Goal: Check status

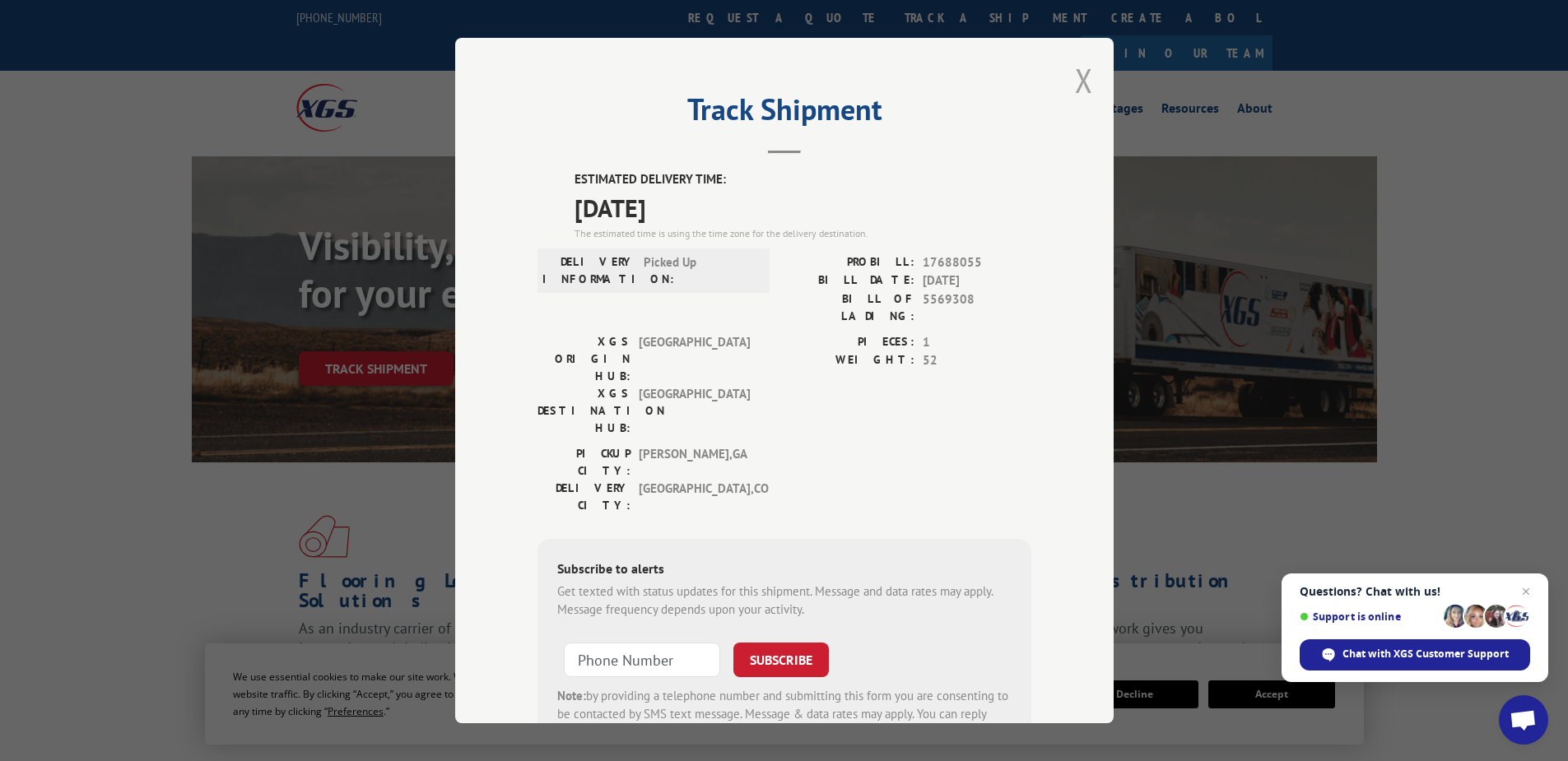
click at [1080, 77] on button "Close modal" at bounding box center [1084, 80] width 18 height 43
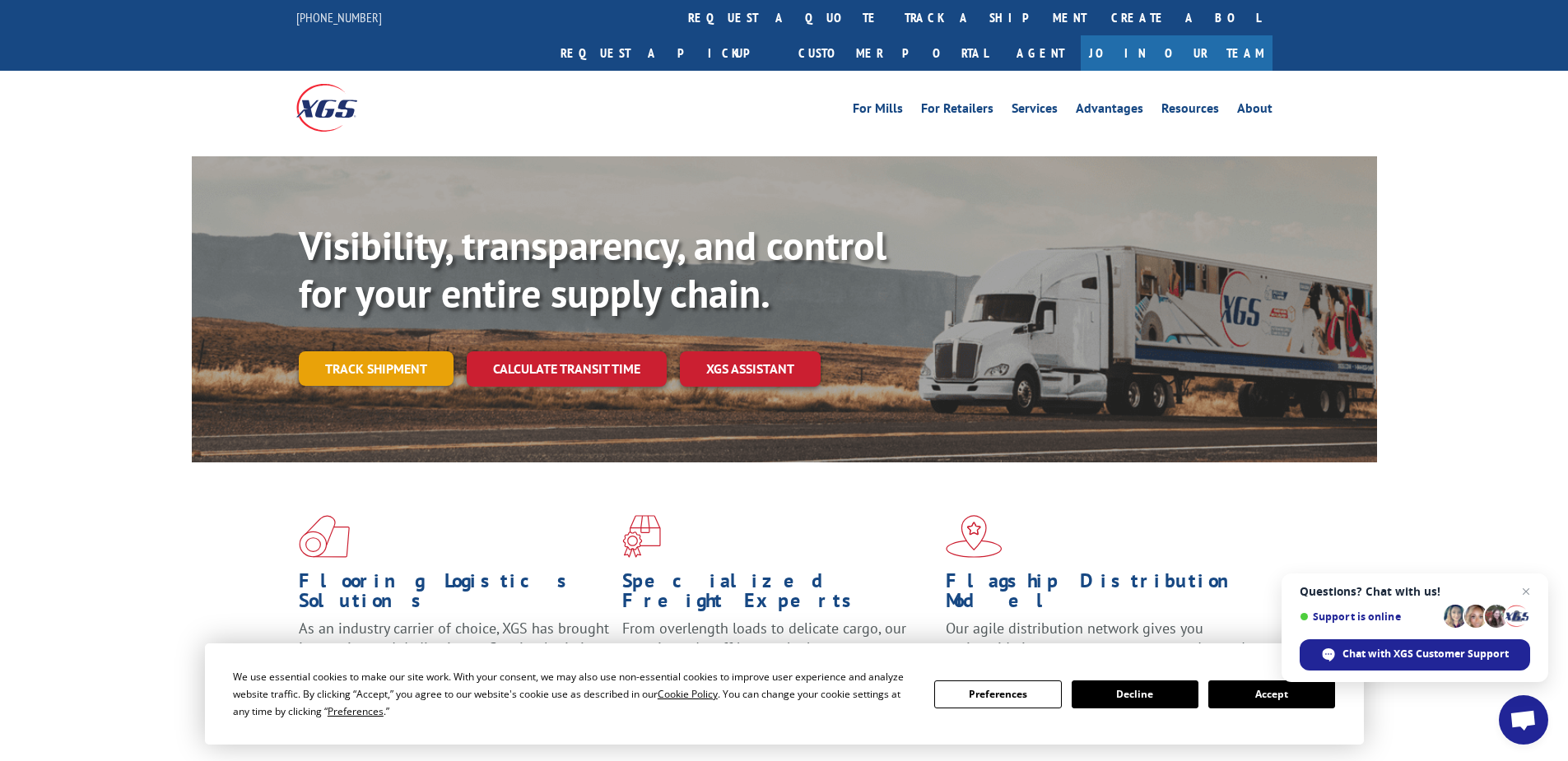
click at [373, 351] on link "Track shipment" at bounding box center [377, 368] width 155 height 34
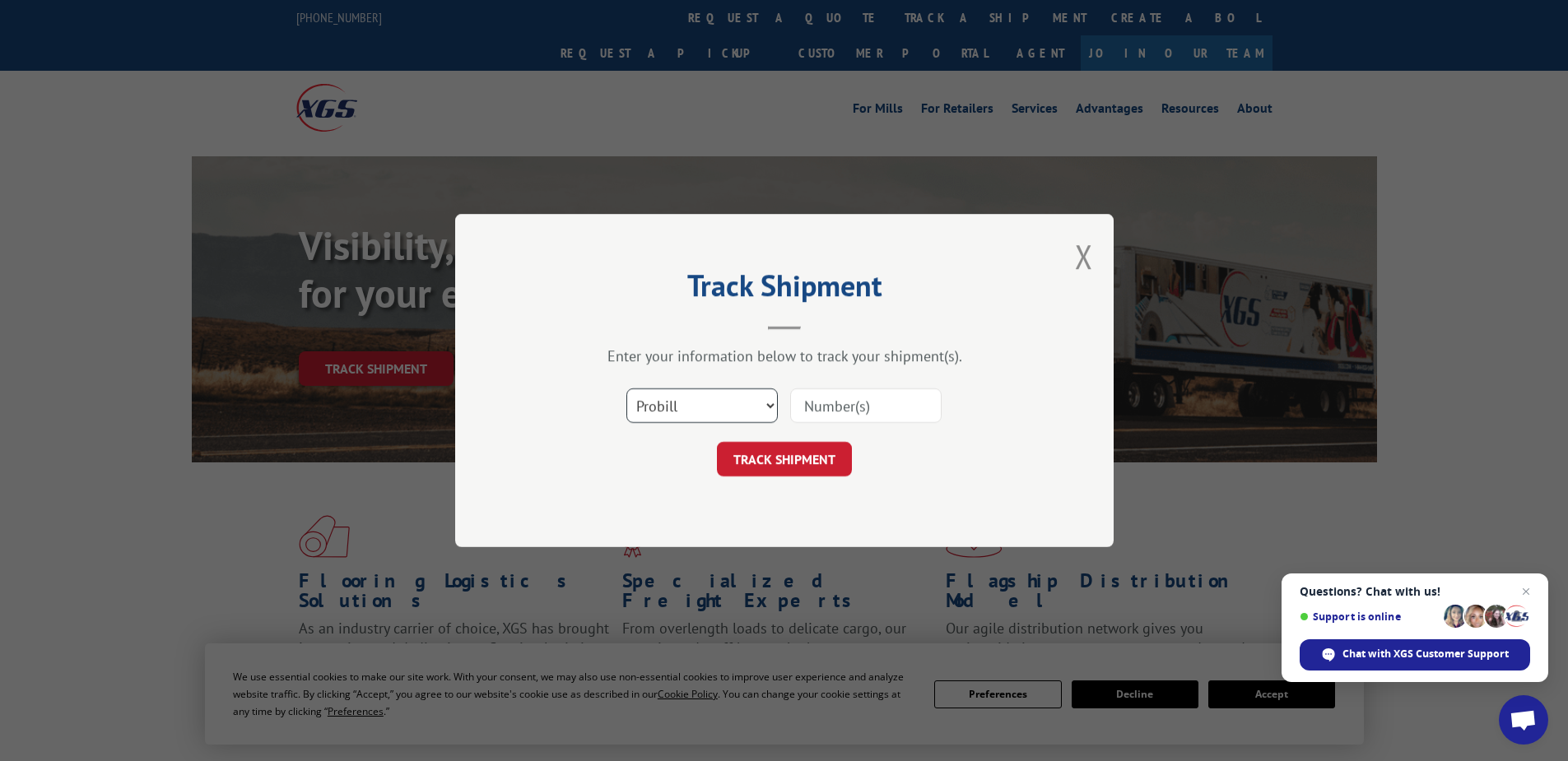
click at [706, 399] on select "Select category... Probill BOL PO" at bounding box center [702, 405] width 151 height 34
select select "po"
click at [626, 388] on select "Select category... Probill BOL PO" at bounding box center [702, 405] width 151 height 34
click at [816, 403] on input at bounding box center [866, 405] width 151 height 34
paste input "14532974"
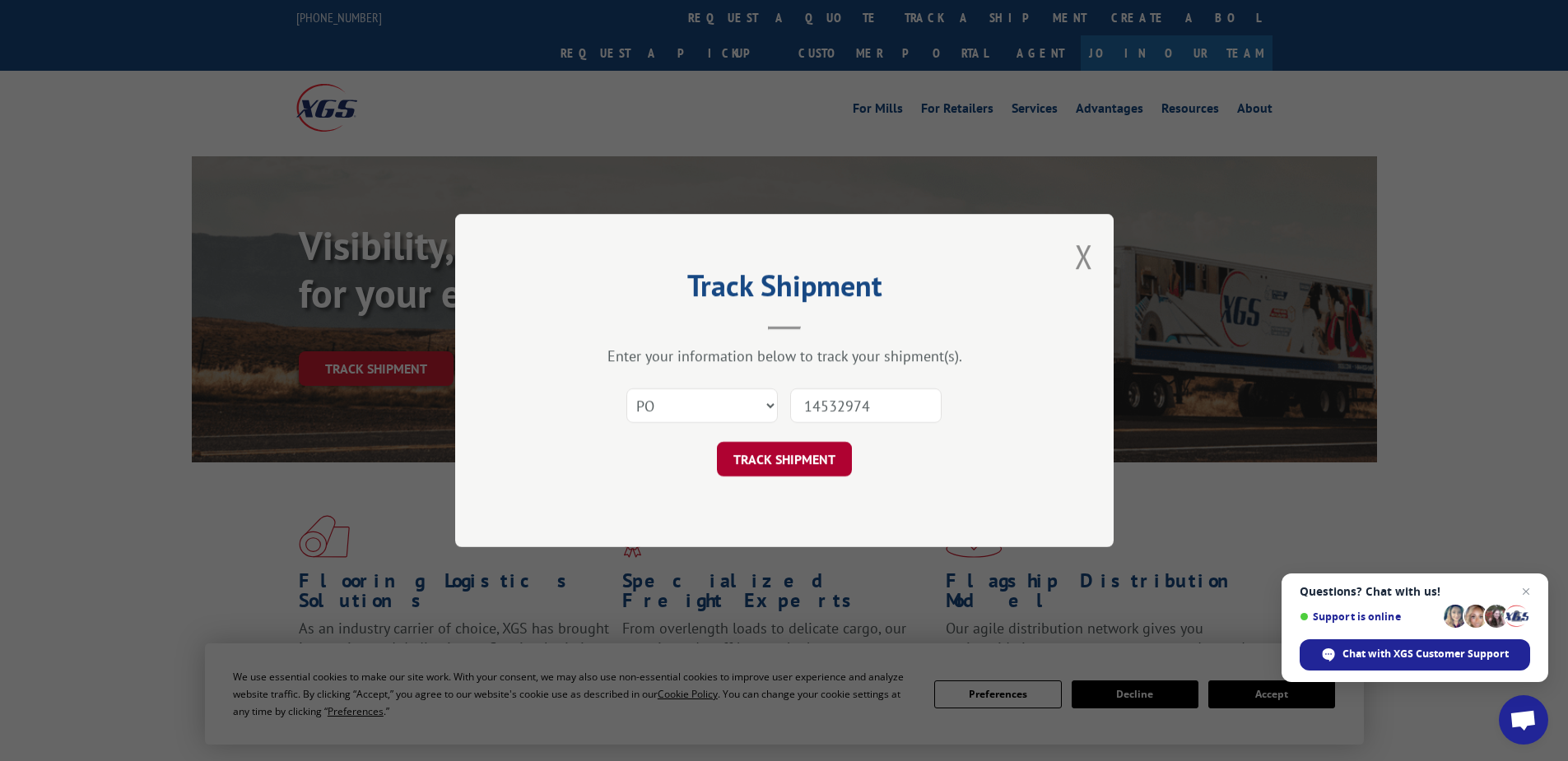
type input "14532974"
click at [792, 474] on button "TRACK SHIPMENT" at bounding box center [784, 458] width 135 height 34
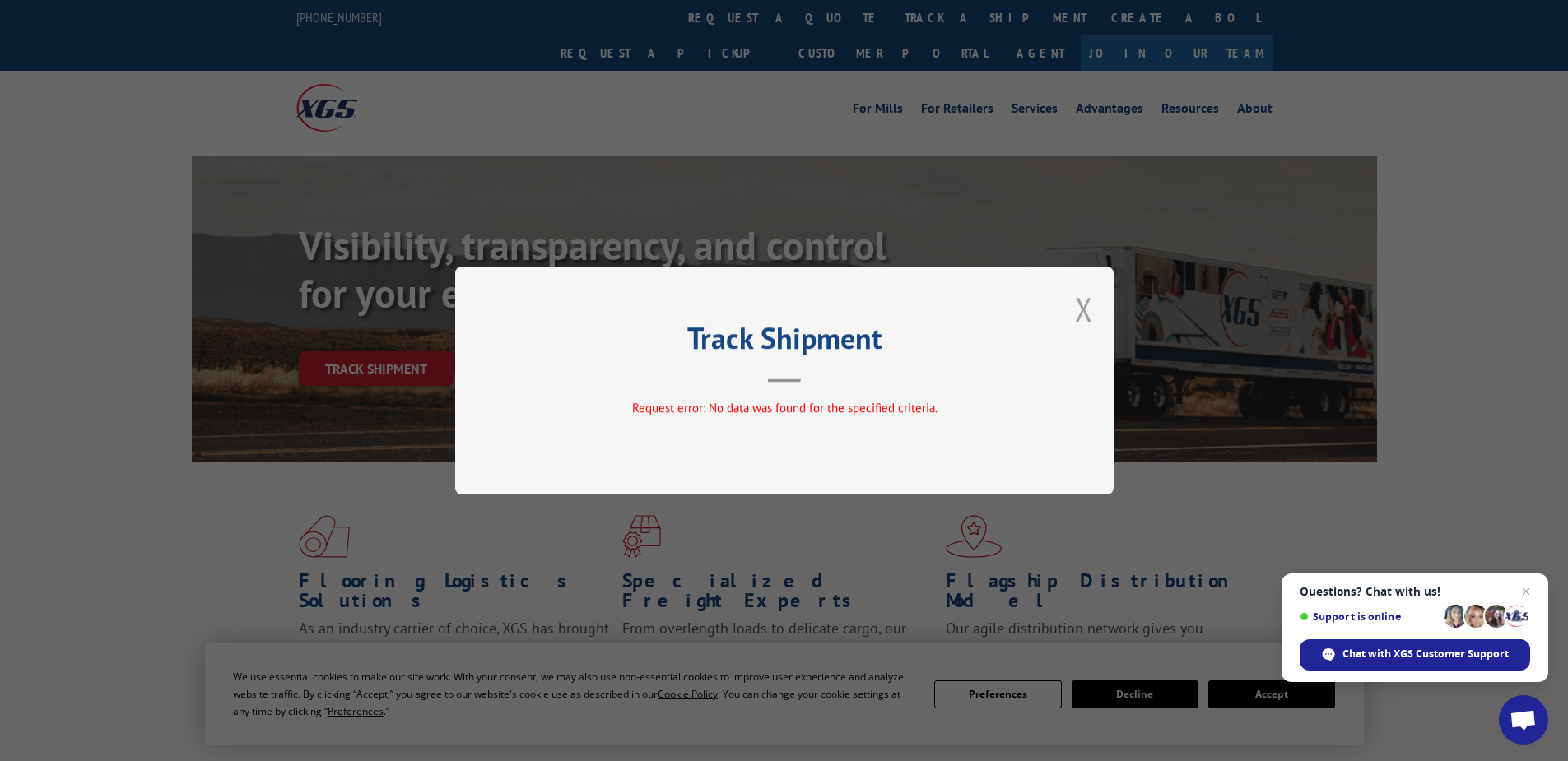
click at [1080, 309] on button "Close modal" at bounding box center [1084, 309] width 18 height 43
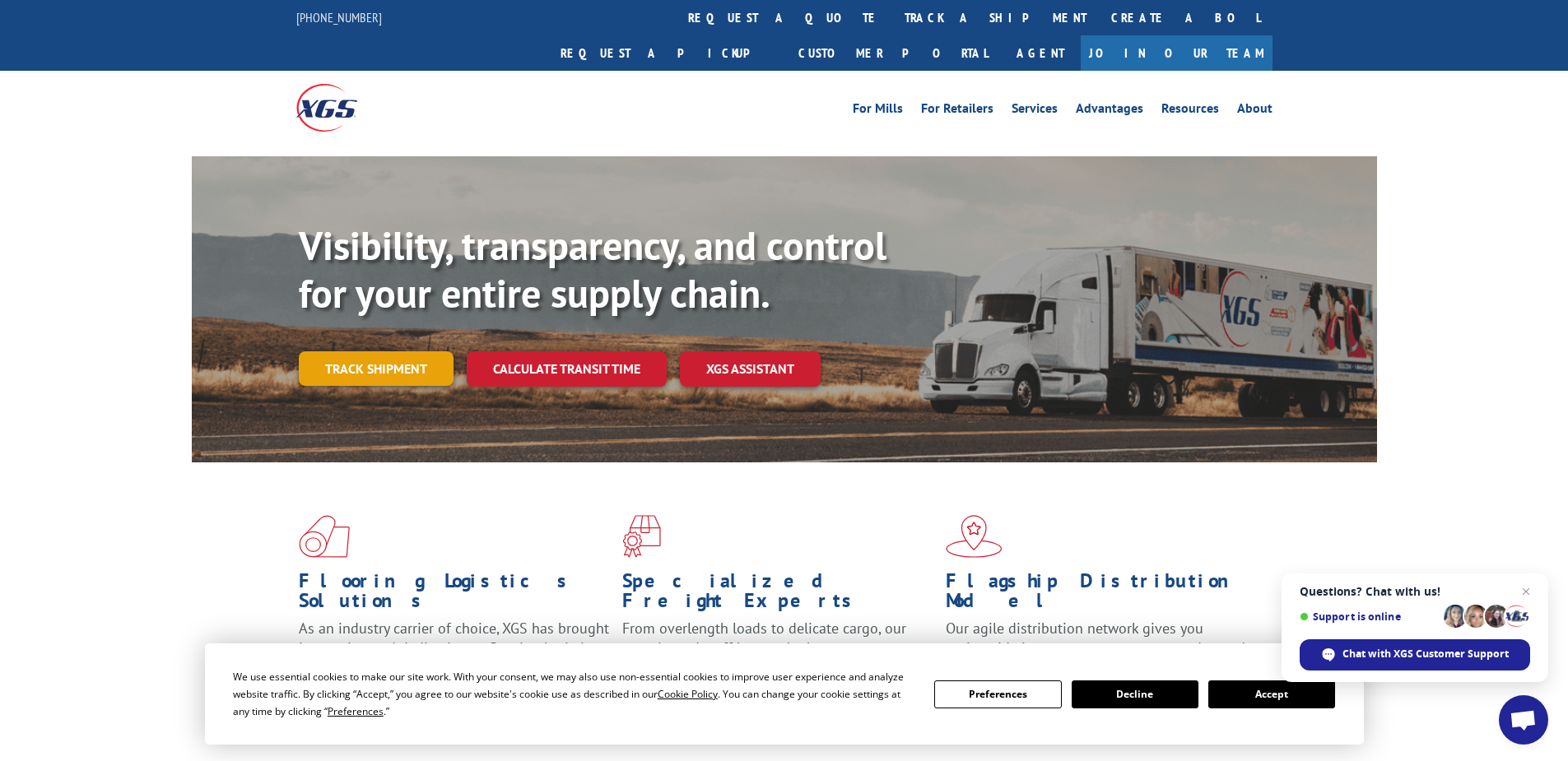
click at [362, 351] on link "Track shipment" at bounding box center [377, 368] width 155 height 34
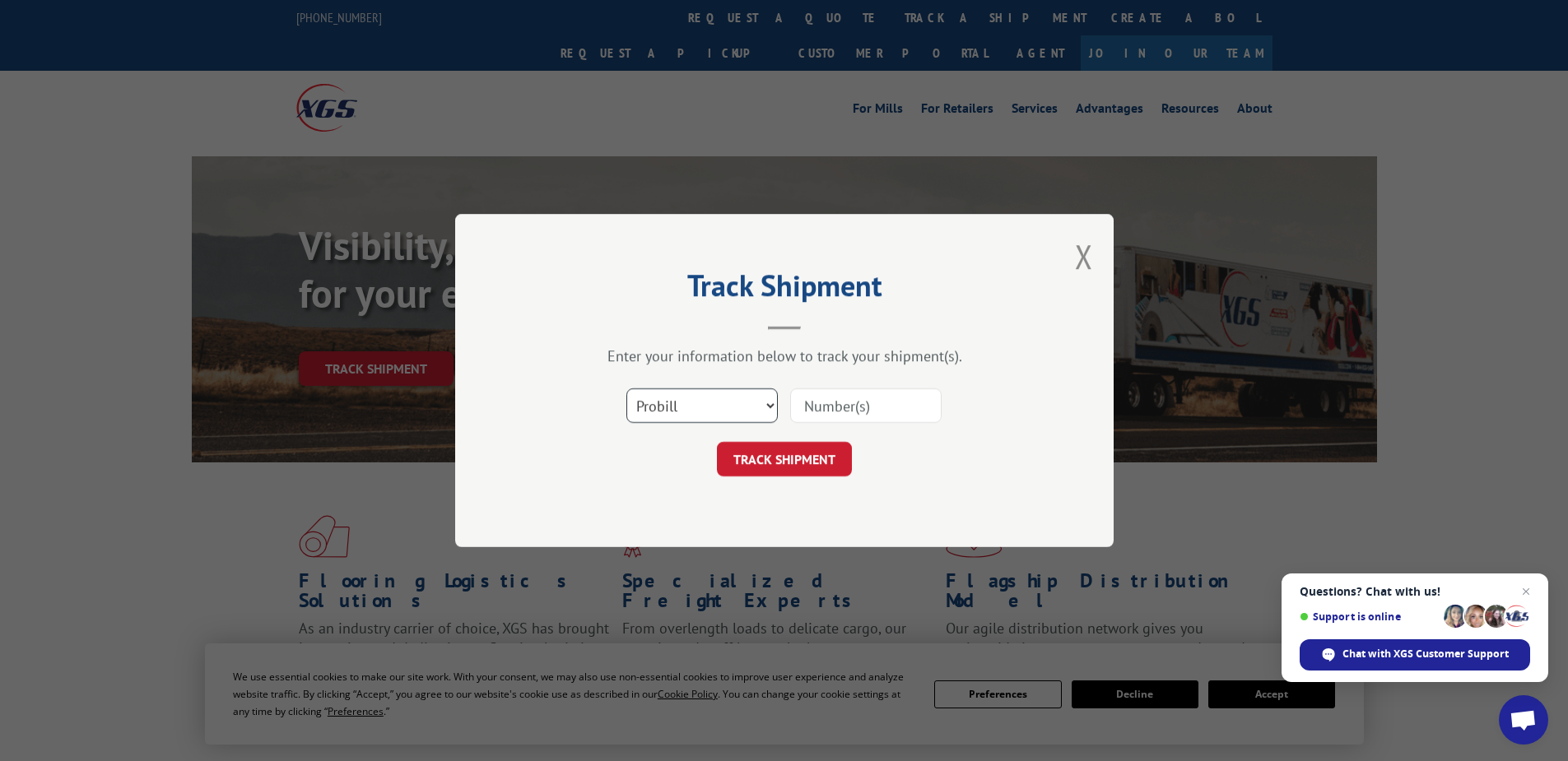
drag, startPoint x: 669, startPoint y: 416, endPoint x: 663, endPoint y: 425, distance: 10.8
click at [669, 416] on select "Select category... Probill BOL PO" at bounding box center [702, 405] width 151 height 34
select select "po"
click at [626, 388] on select "Select category... Probill BOL PO" at bounding box center [702, 405] width 151 height 34
click at [791, 402] on input at bounding box center [866, 405] width 151 height 34
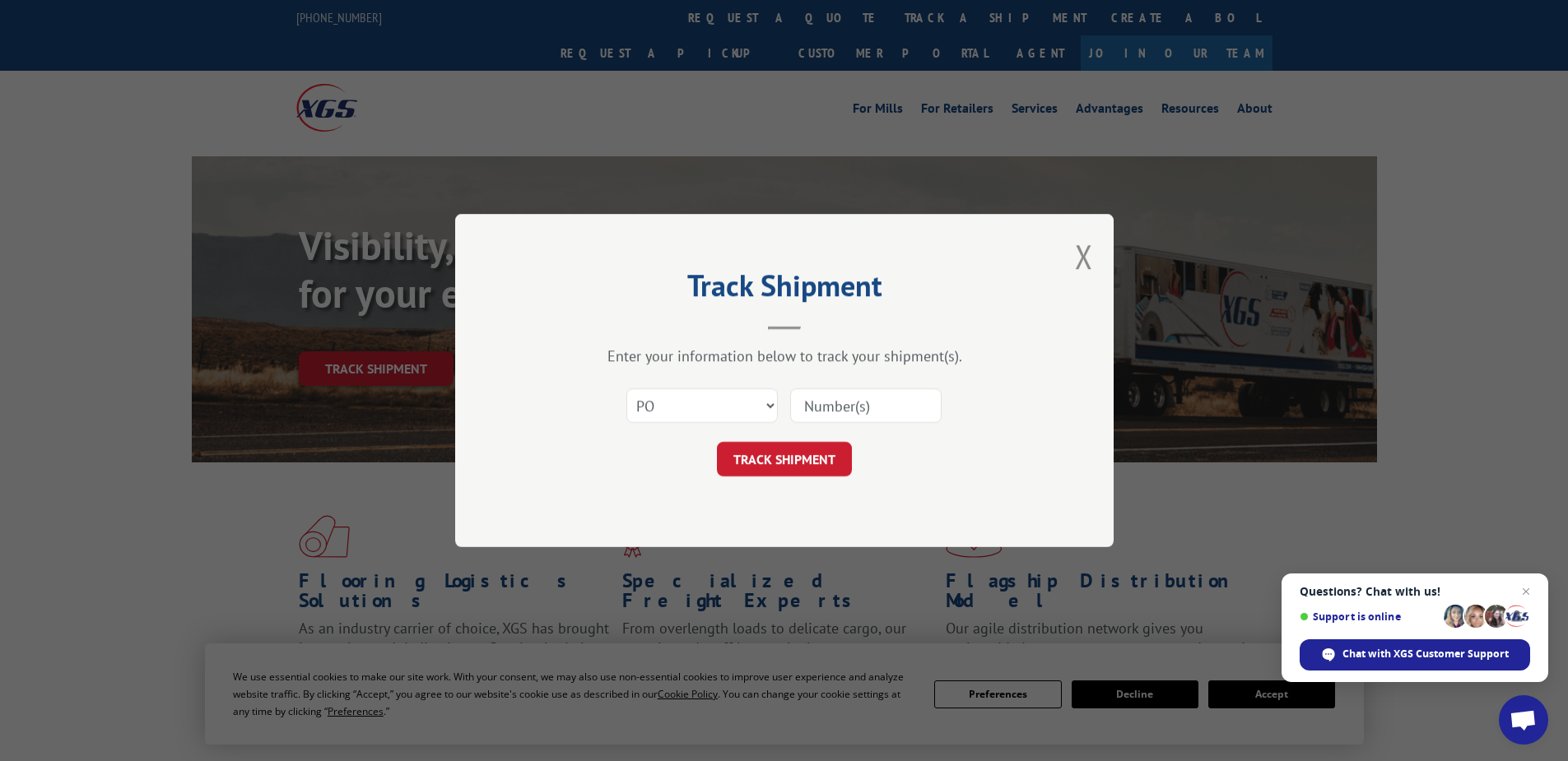
paste input "16539955"
type input "16539955"
click at [801, 484] on div "Track Shipment Enter your information below to track your shipment(s). Select c…" at bounding box center [784, 380] width 659 height 333
click at [800, 476] on button "TRACK SHIPMENT" at bounding box center [784, 458] width 135 height 34
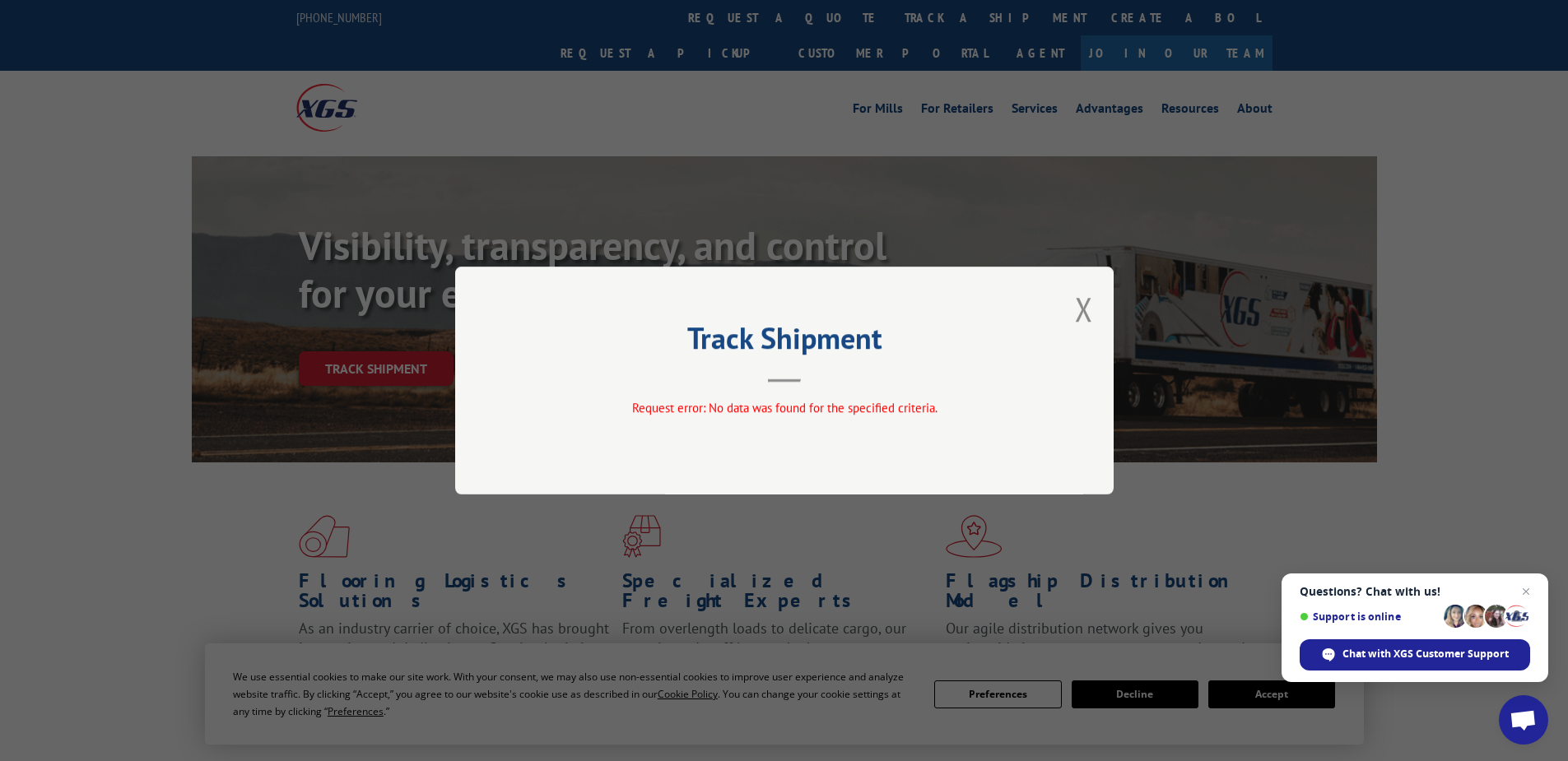
drag, startPoint x: 1096, startPoint y: 308, endPoint x: 1062, endPoint y: 309, distance: 34.0
click at [1094, 308] on div "Track Shipment Request error: No data was found for the specified criteria." at bounding box center [784, 380] width 659 height 228
click at [1082, 308] on button "Close modal" at bounding box center [1084, 309] width 18 height 43
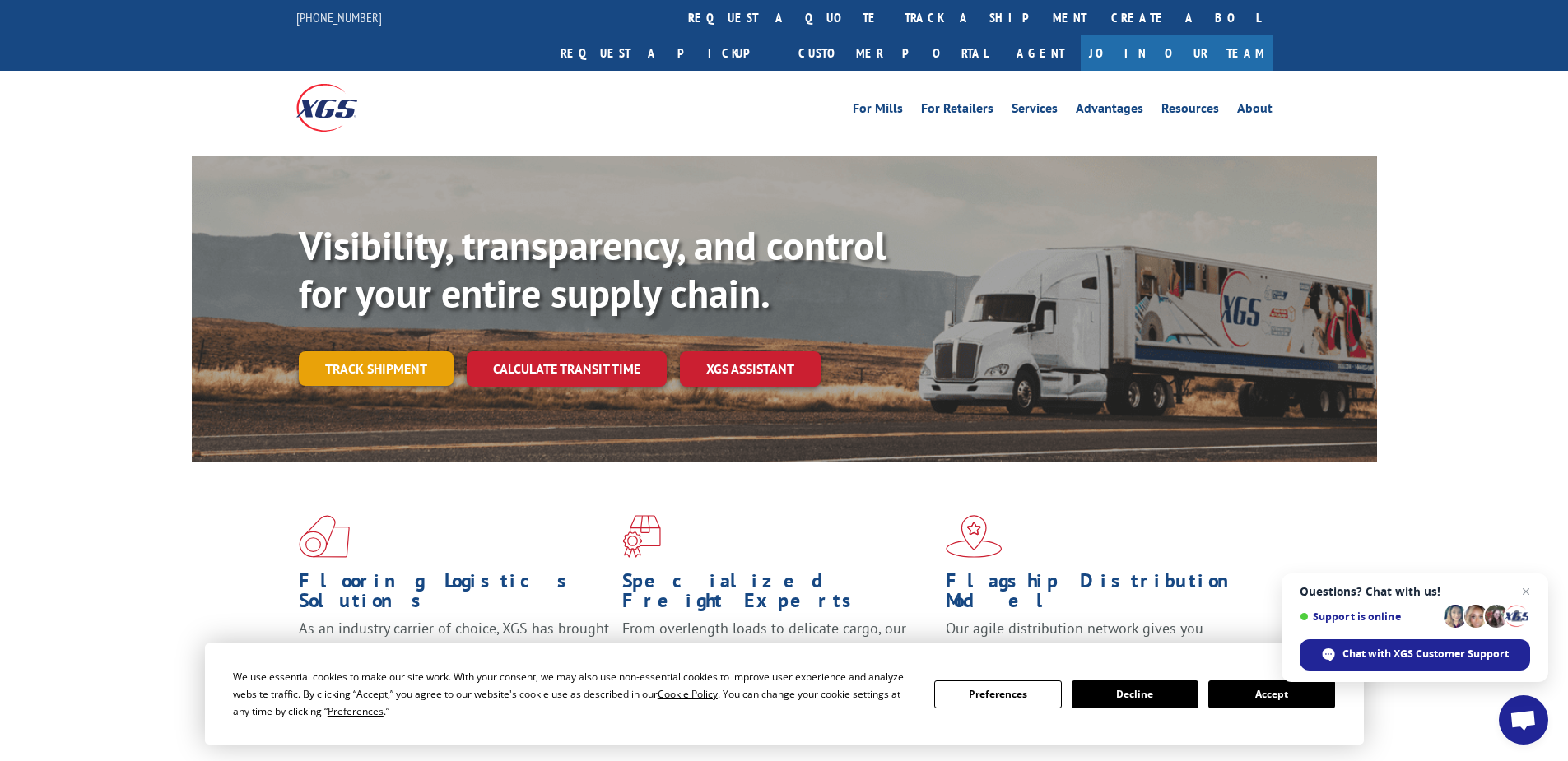
click at [359, 351] on link "Track shipment" at bounding box center [377, 368] width 155 height 34
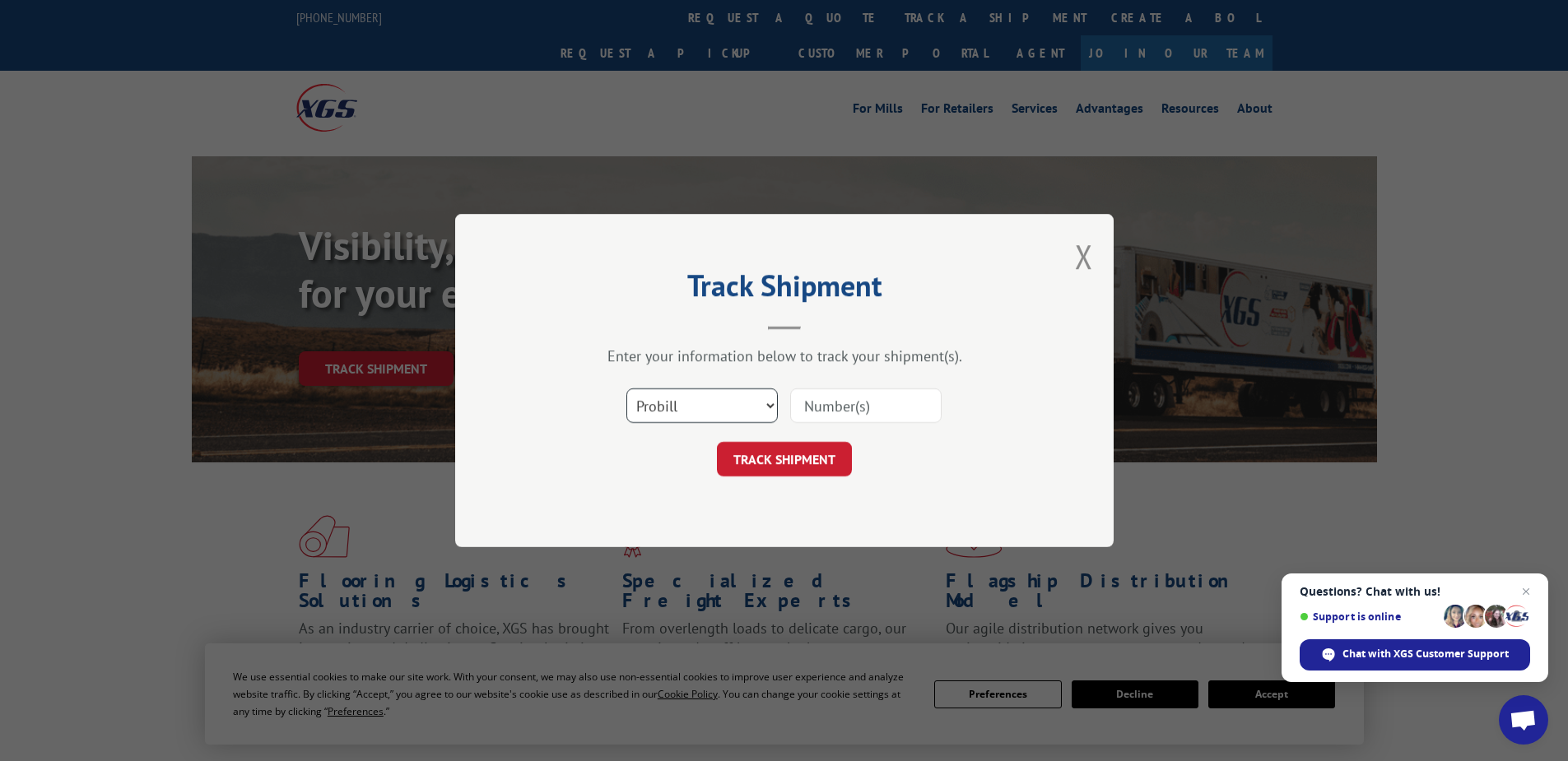
drag, startPoint x: 670, startPoint y: 407, endPoint x: 666, endPoint y: 424, distance: 17.5
click at [670, 409] on select "Select category... Probill BOL PO" at bounding box center [702, 405] width 151 height 34
select select "po"
click at [626, 388] on select "Select category... Probill BOL PO" at bounding box center [702, 405] width 151 height 34
click at [801, 412] on input at bounding box center [866, 405] width 151 height 34
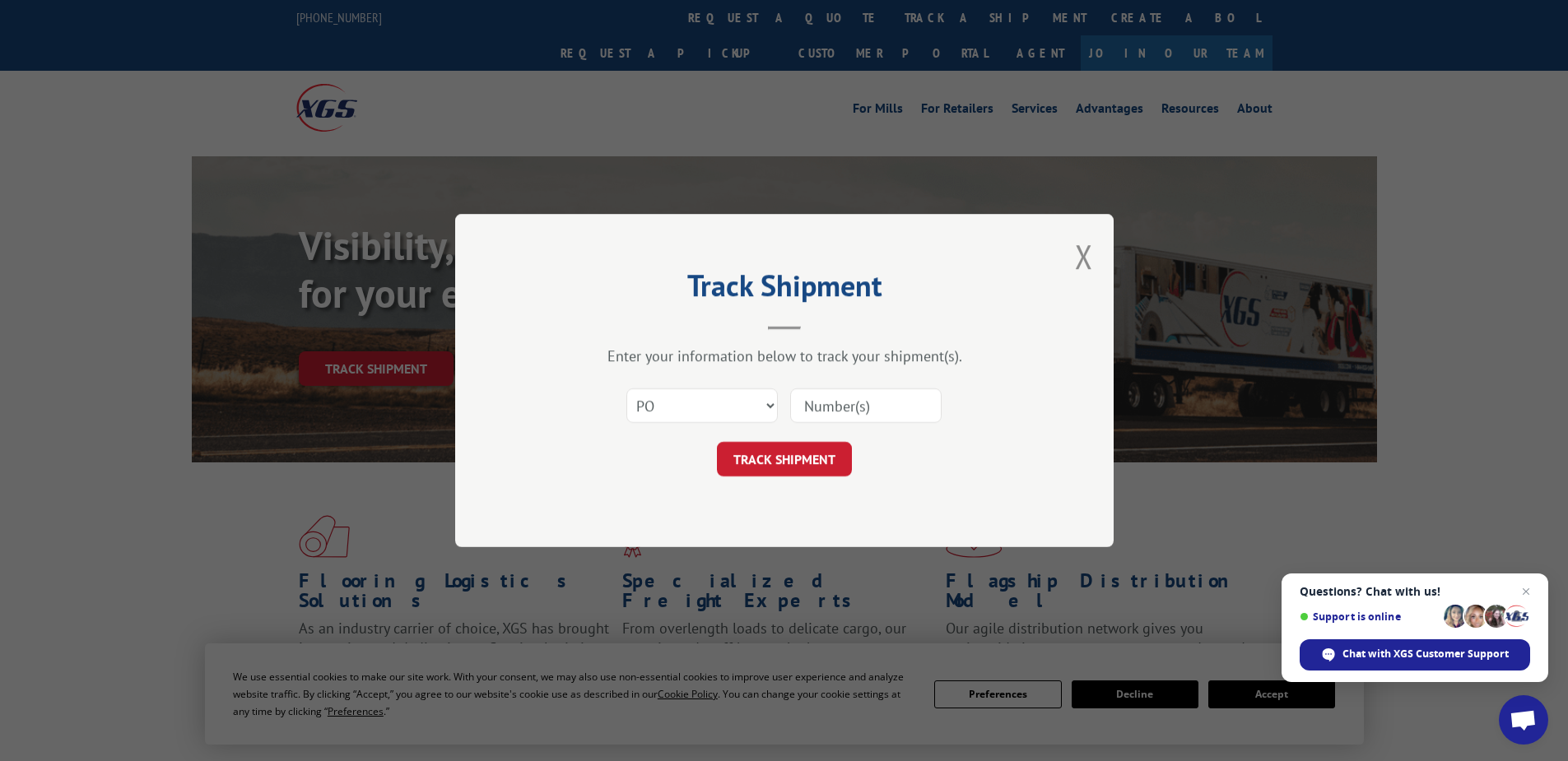
paste input "02531270"
type input "02531270"
click at [772, 460] on button "TRACK SHIPMENT" at bounding box center [784, 458] width 135 height 34
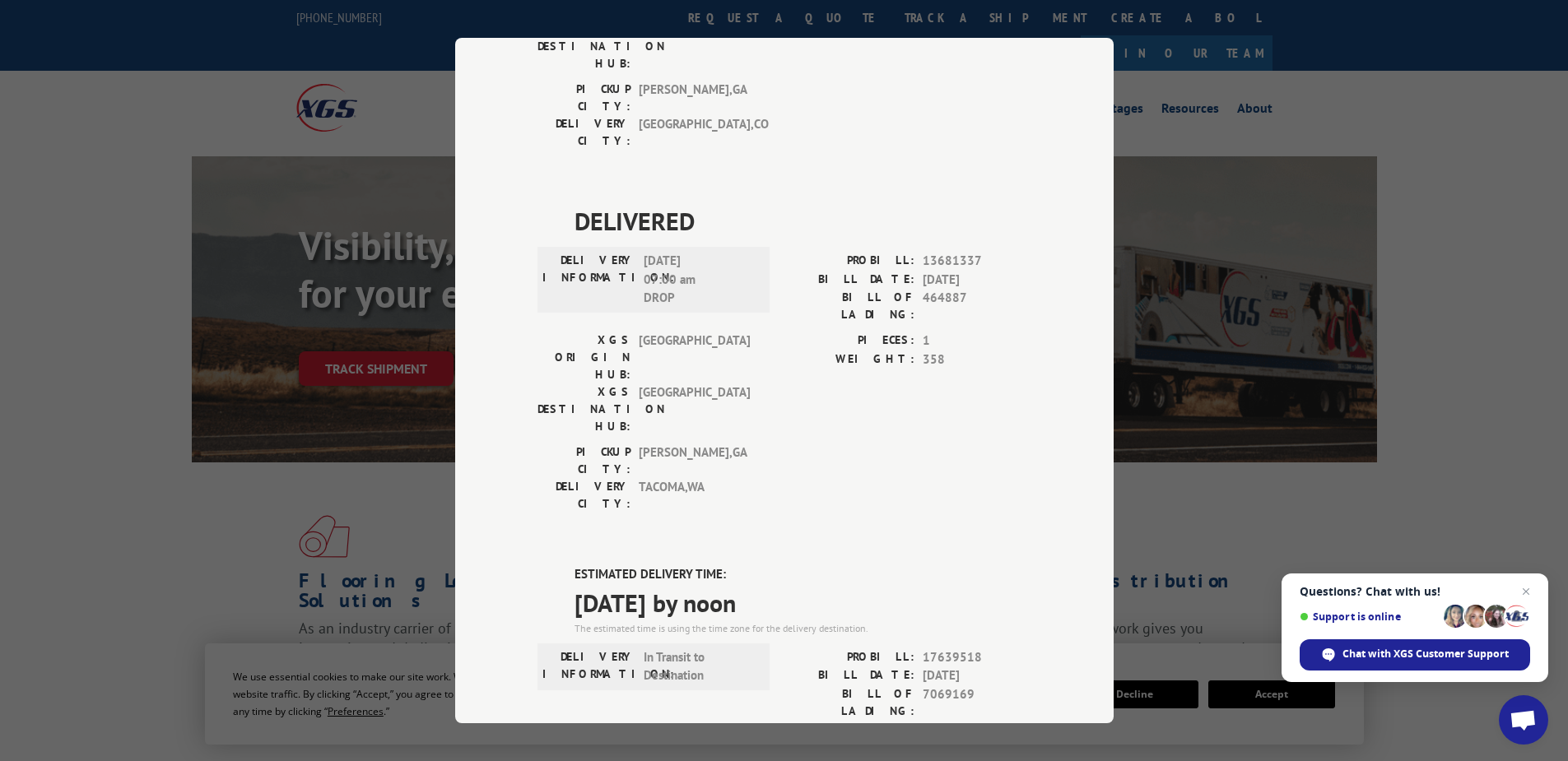
scroll to position [494, 0]
